Goal: Use online tool/utility: Utilize a website feature to perform a specific function

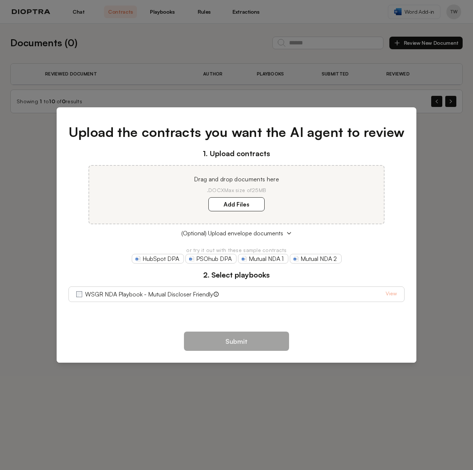
click at [386, 89] on div "Upload the contracts you want the AI agent to review 1. Upload contracts Drag a…" at bounding box center [236, 235] width 473 height 470
